Goal: Transaction & Acquisition: Purchase product/service

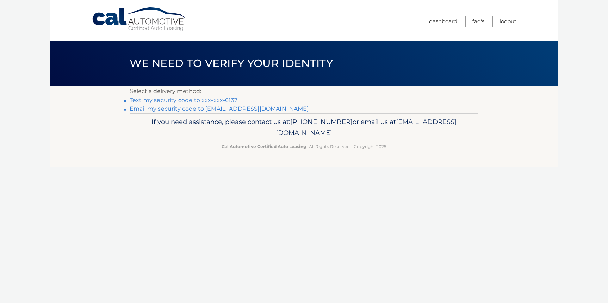
click at [188, 100] on link "Text my security code to xxx-xxx-6137" at bounding box center [184, 100] width 108 height 7
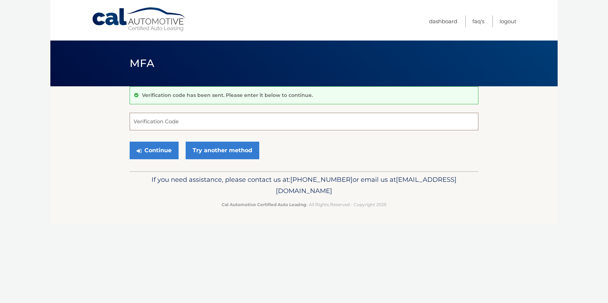
click at [167, 122] on input "Verification Code" at bounding box center [304, 122] width 349 height 18
type input "090779"
click at [162, 149] on button "Continue" at bounding box center [154, 151] width 49 height 18
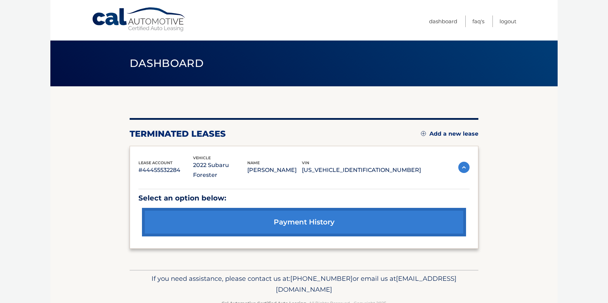
click at [288, 209] on link "payment history" at bounding box center [304, 222] width 324 height 29
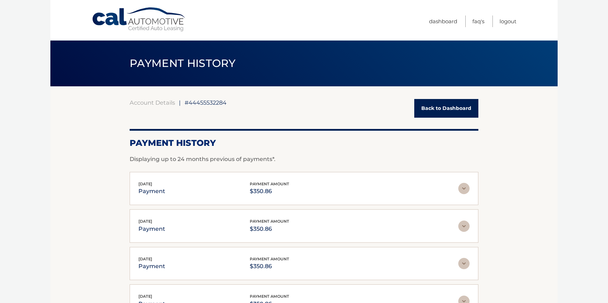
click at [439, 110] on link "Back to Dashboard" at bounding box center [446, 108] width 64 height 19
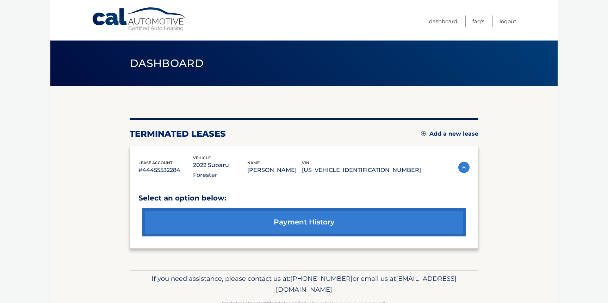
click at [446, 134] on link "Add a new lease" at bounding box center [449, 133] width 57 height 7
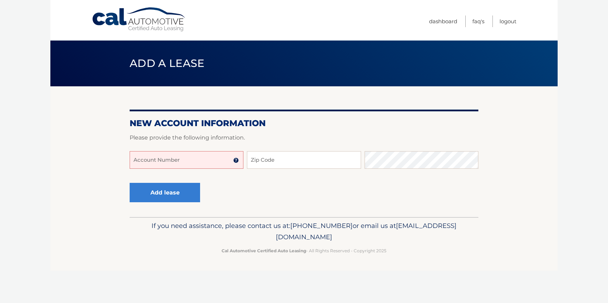
click at [158, 158] on input "Account Number" at bounding box center [187, 160] width 114 height 18
type input "4"
click at [236, 161] on img at bounding box center [236, 160] width 6 height 6
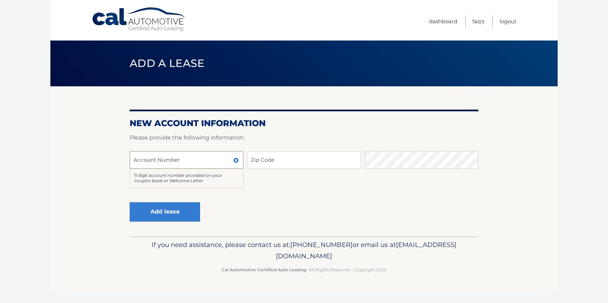
click at [187, 160] on input "Account Number" at bounding box center [187, 160] width 114 height 18
type input "44456003667"
click at [265, 163] on input "Zip Code" at bounding box center [304, 160] width 114 height 18
type input "11590"
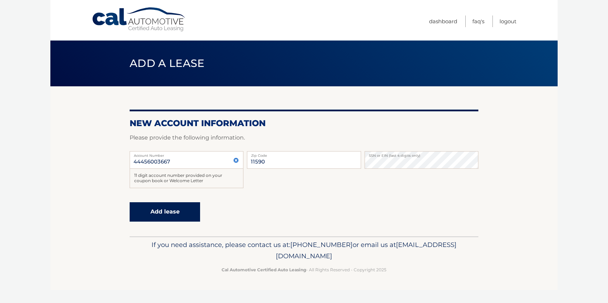
click at [182, 214] on button "Add lease" at bounding box center [165, 211] width 70 height 19
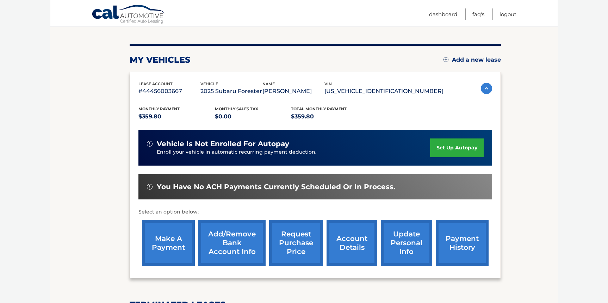
scroll to position [76, 0]
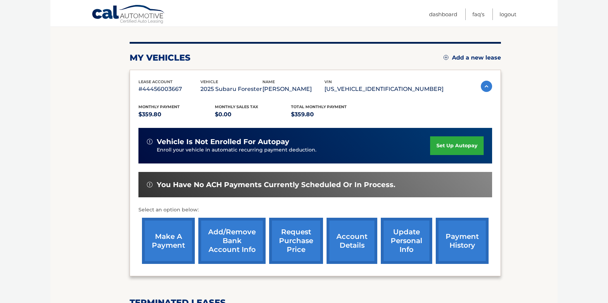
click at [168, 254] on link "make a payment" at bounding box center [168, 241] width 53 height 46
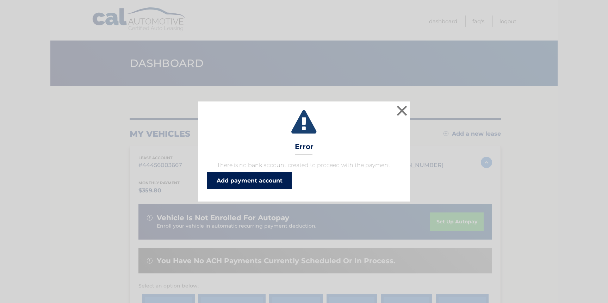
click at [281, 179] on link "Add payment account" at bounding box center [249, 180] width 85 height 17
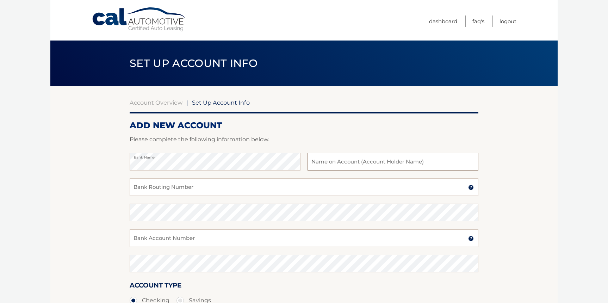
click at [335, 163] on input "text" at bounding box center [392, 162] width 171 height 18
type input "[PERSON_NAME] [PERSON_NAME] VetroneRosenberg"
click at [210, 187] on input "Bank Routing Number" at bounding box center [304, 187] width 349 height 18
type input "021000021"
click at [185, 239] on input "Bank Account Number" at bounding box center [304, 238] width 349 height 18
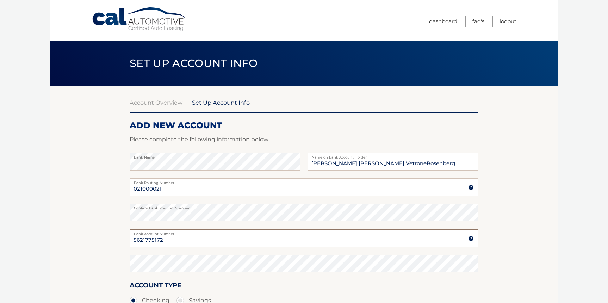
type input "5621775172"
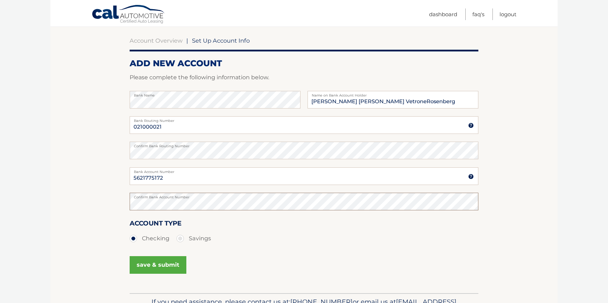
scroll to position [106, 0]
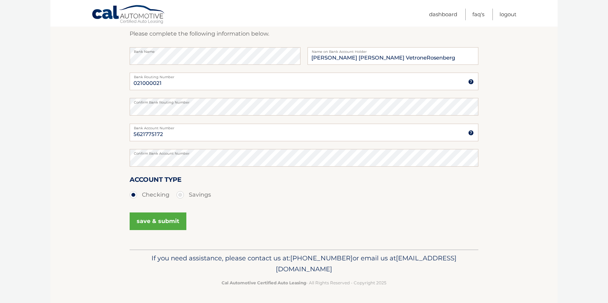
click at [151, 222] on button "save & submit" at bounding box center [158, 221] width 57 height 18
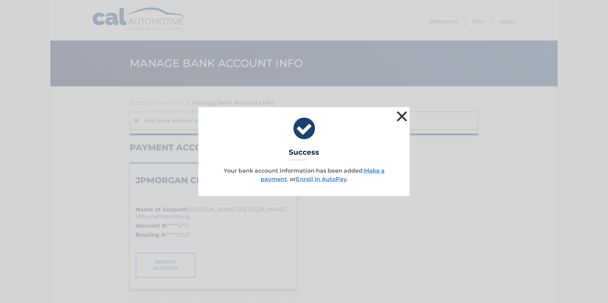
click at [403, 115] on button "×" at bounding box center [402, 116] width 14 height 14
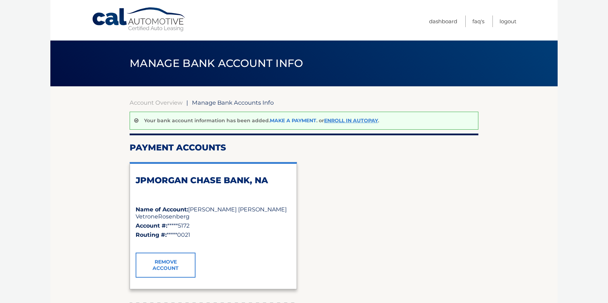
click at [281, 119] on link "Make a payment" at bounding box center [293, 120] width 46 height 6
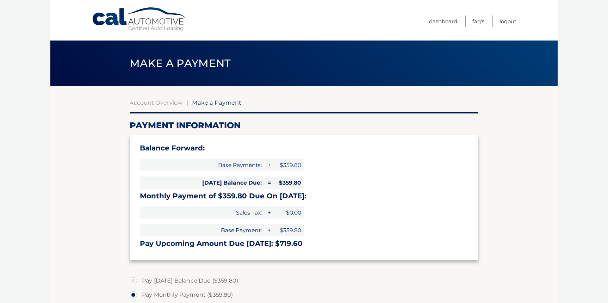
select select "ODY3ZTlkZDAtMTA3YS00YjA4LTg1ZTgtZTBkOWQ5MTZjODA4"
click at [135, 282] on label "Pay [DATE] Balance Due ($359.80)" at bounding box center [304, 281] width 349 height 14
click at [135, 282] on input "Pay [DATE] Balance Due ($359.80)" at bounding box center [135, 279] width 7 height 11
radio input "true"
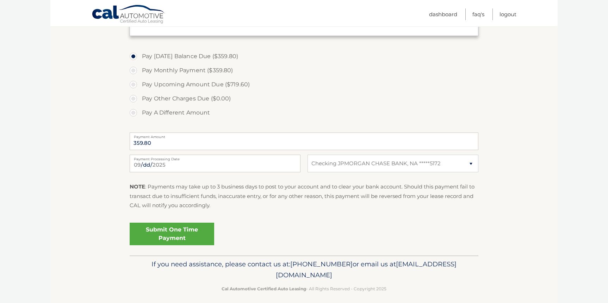
scroll to position [222, 0]
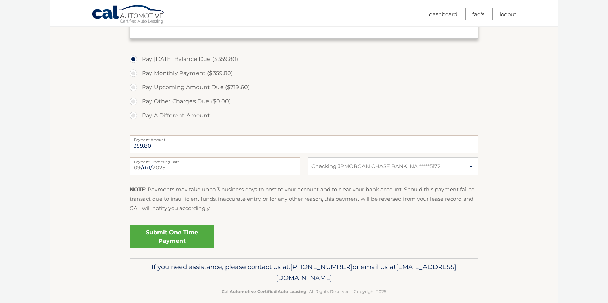
click at [171, 235] on link "Submit One Time Payment" at bounding box center [172, 236] width 85 height 23
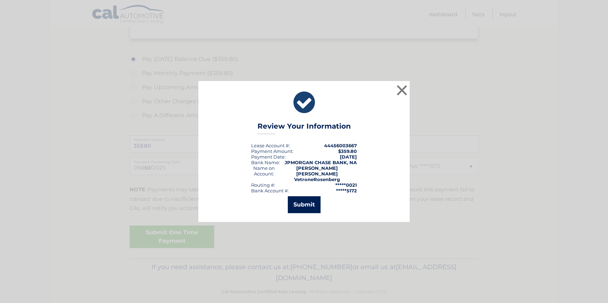
click at [301, 203] on button "Submit" at bounding box center [304, 204] width 33 height 17
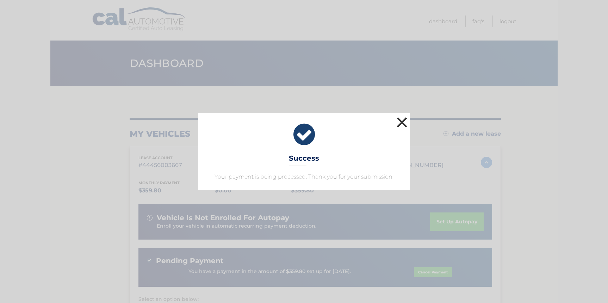
click at [402, 120] on button "×" at bounding box center [402, 122] width 14 height 14
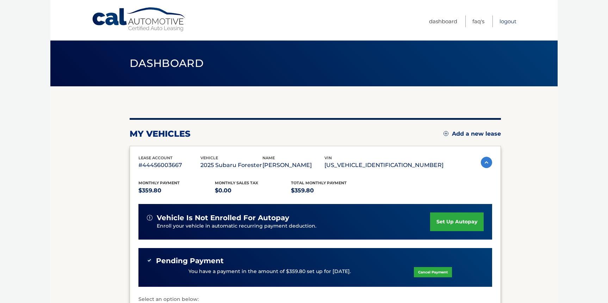
click at [507, 22] on link "Logout" at bounding box center [507, 21] width 17 height 12
